Goal: Understand process/instructions: Learn how to perform a task or action

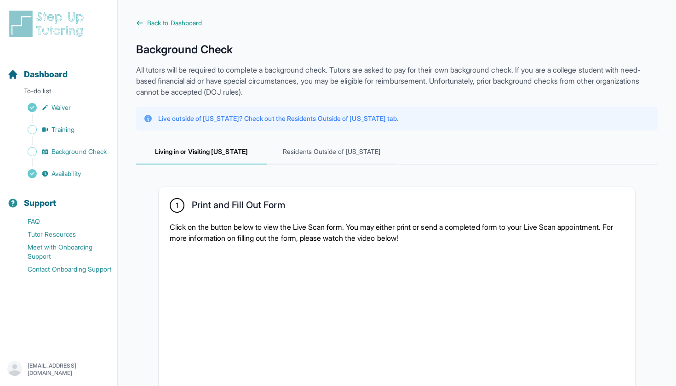
scroll to position [150, 0]
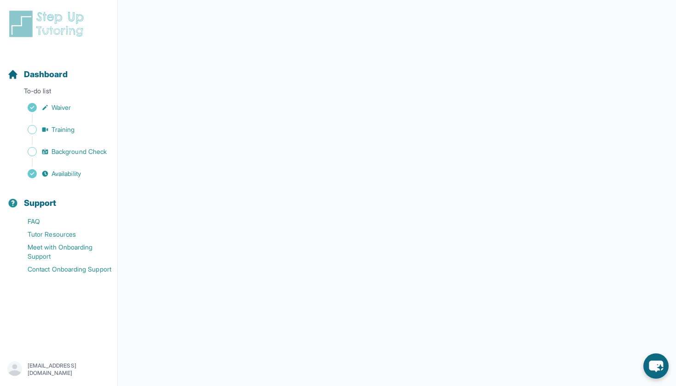
scroll to position [103, 0]
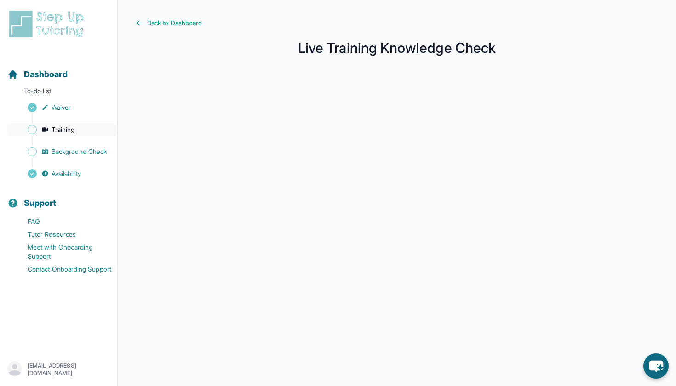
click at [69, 132] on span "Training" at bounding box center [63, 129] width 23 height 9
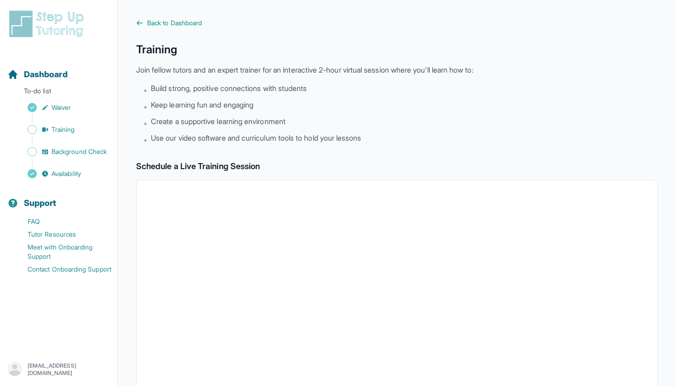
scroll to position [168, 0]
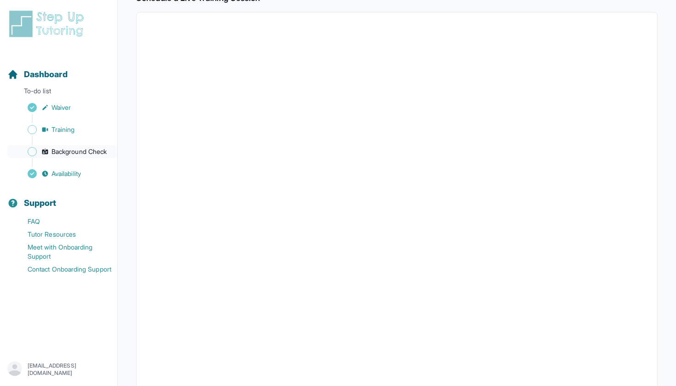
click at [85, 155] on span "Background Check" at bounding box center [79, 151] width 55 height 9
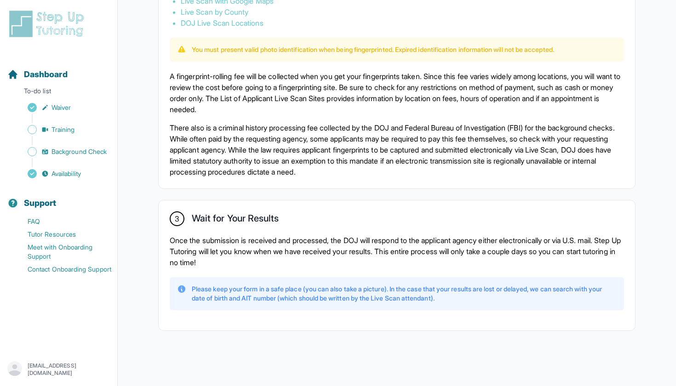
scroll to position [607, 0]
click at [304, 299] on p "Please keep your form in a safe place (you can also take a picture). In the cas…" at bounding box center [404, 294] width 425 height 18
